Goal: Transaction & Acquisition: Purchase product/service

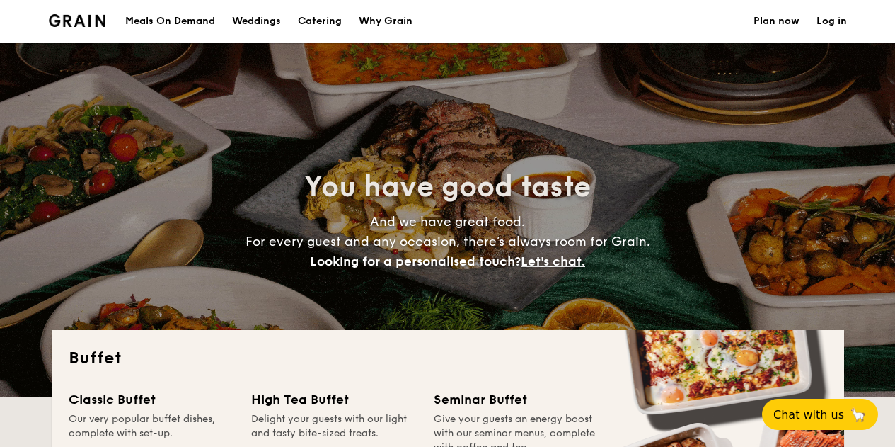
select select
drag, startPoint x: 0, startPoint y: 0, endPoint x: 187, endPoint y: 21, distance: 188.0
click at [187, 21] on div "Meals On Demand" at bounding box center [170, 21] width 90 height 42
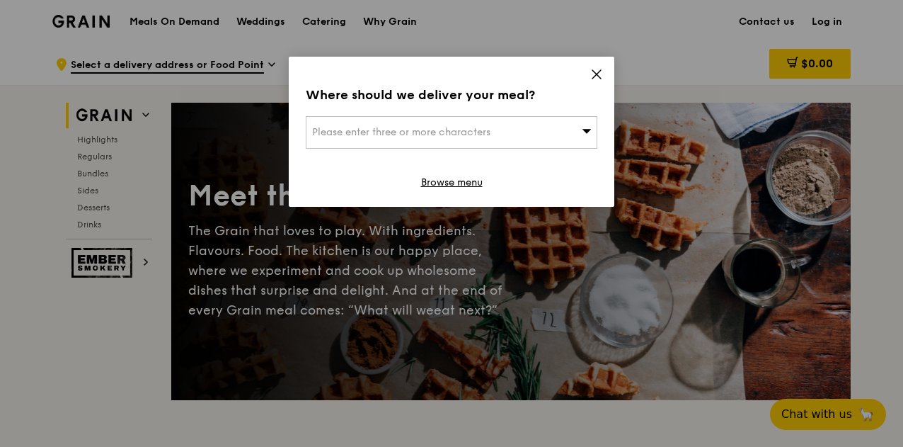
click at [602, 68] on icon at bounding box center [596, 74] width 13 height 13
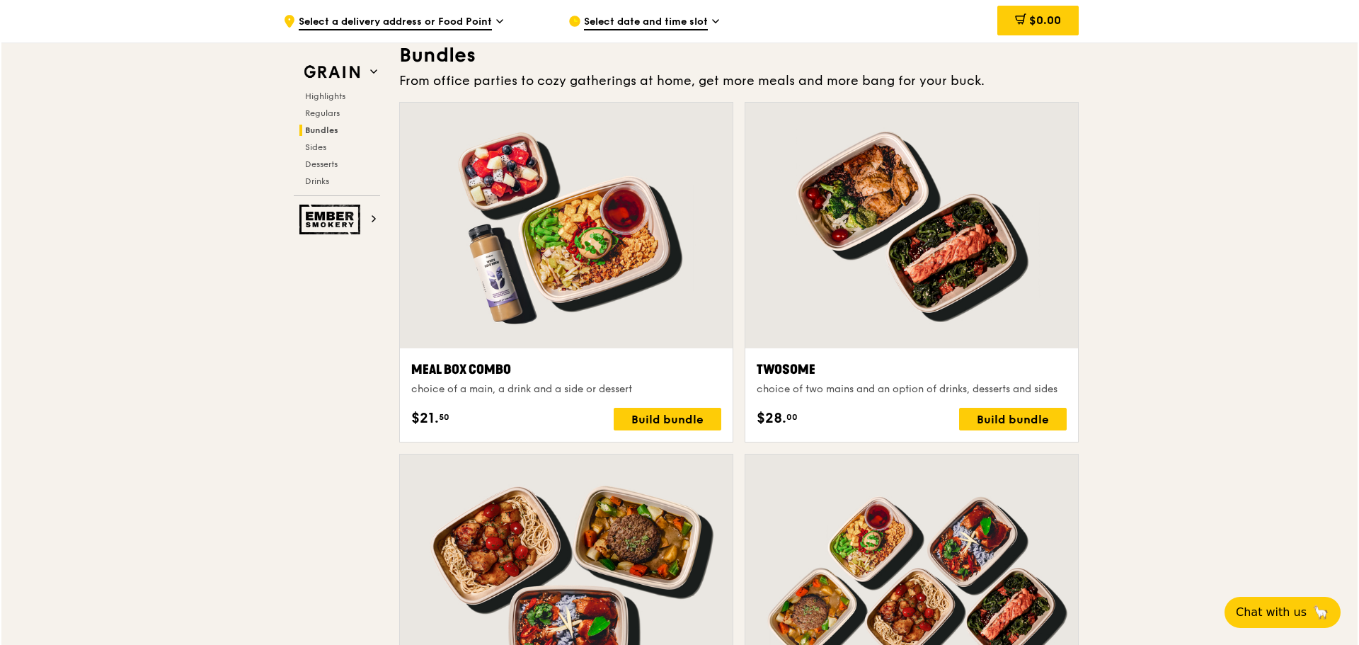
scroll to position [2478, 0]
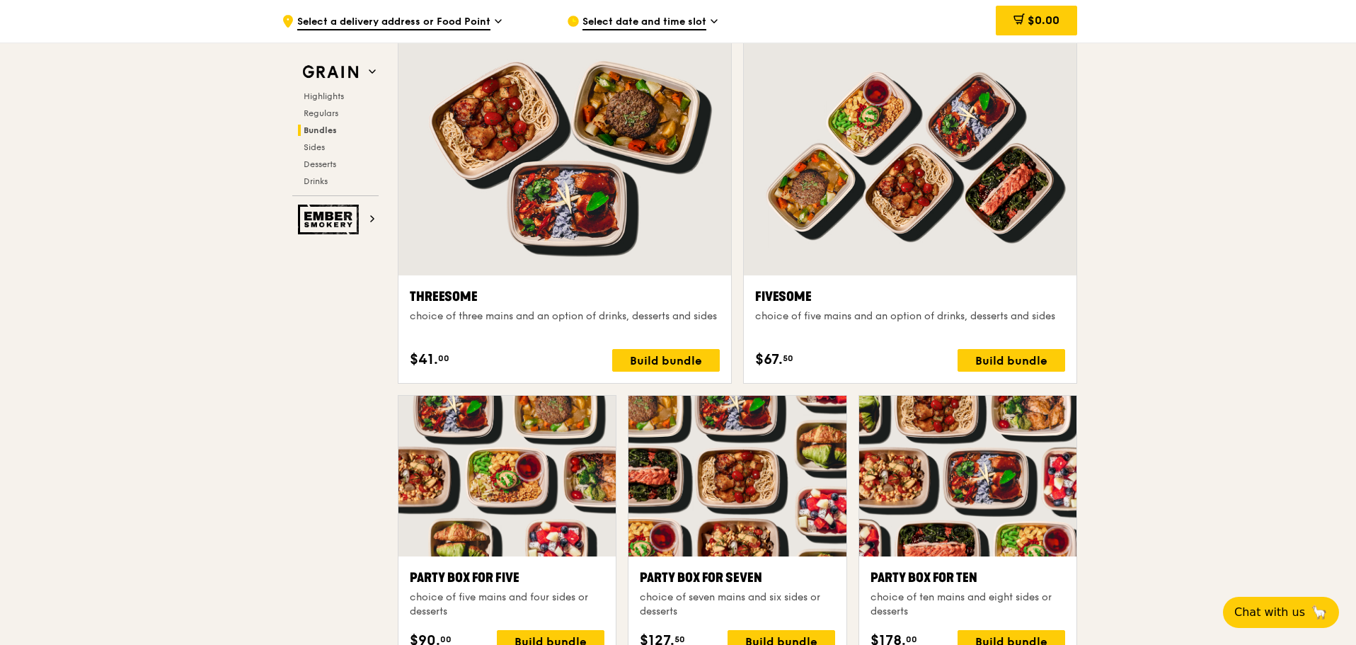
click at [902, 118] on div at bounding box center [910, 153] width 333 height 246
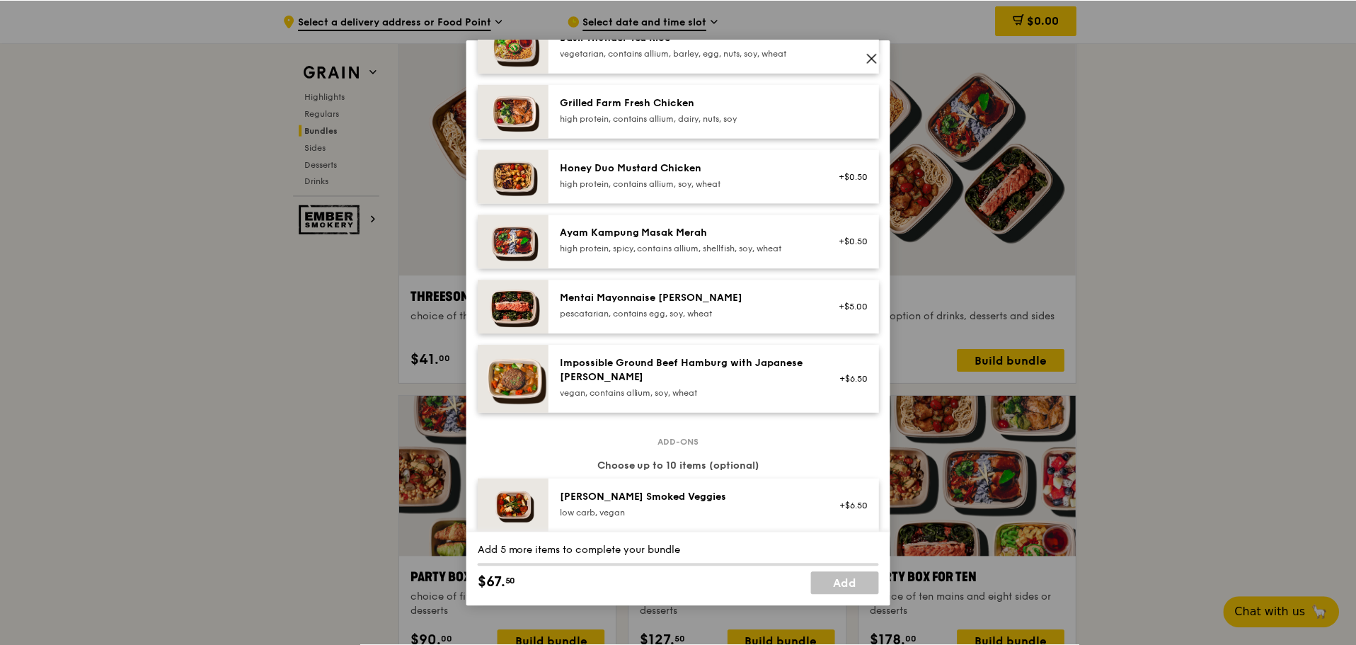
scroll to position [0, 0]
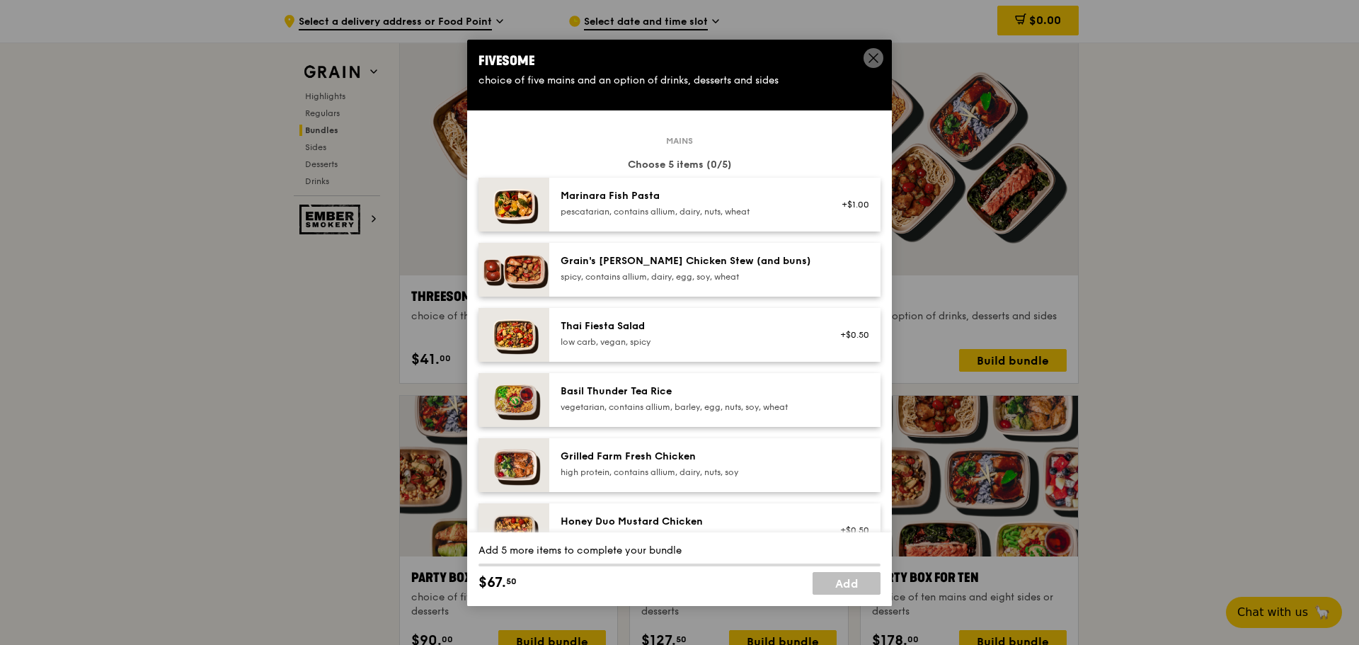
click at [863, 55] on div "Fivesome" at bounding box center [680, 61] width 402 height 20
click at [872, 61] on icon at bounding box center [873, 58] width 13 height 13
